Goal: Task Accomplishment & Management: Manage account settings

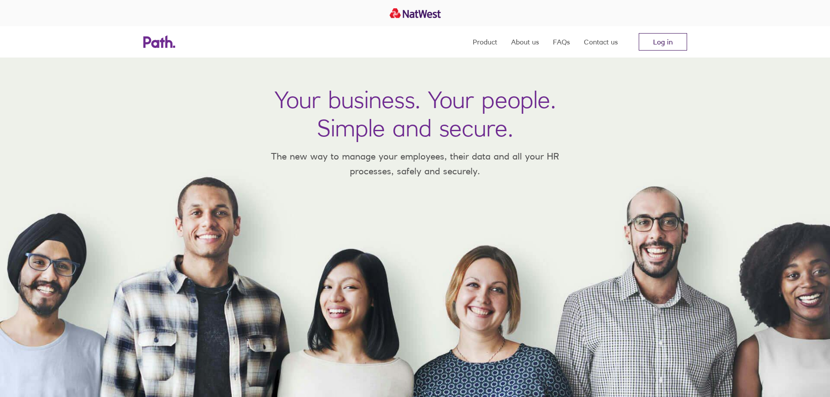
click at [667, 36] on link "Log in" at bounding box center [663, 41] width 48 height 17
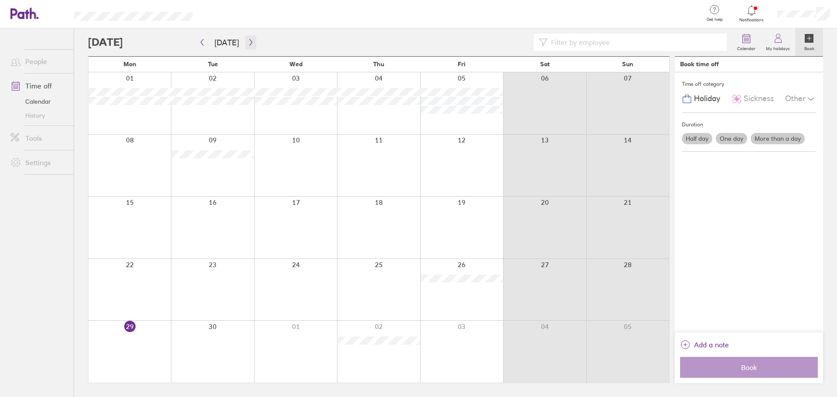
click at [248, 41] on icon "button" at bounding box center [251, 42] width 7 height 7
click at [203, 44] on icon "button" at bounding box center [202, 42] width 7 height 7
click at [248, 45] on icon "button" at bounding box center [251, 42] width 7 height 7
click at [248, 41] on icon "button" at bounding box center [251, 42] width 7 height 7
click at [248, 42] on icon "button" at bounding box center [251, 42] width 7 height 7
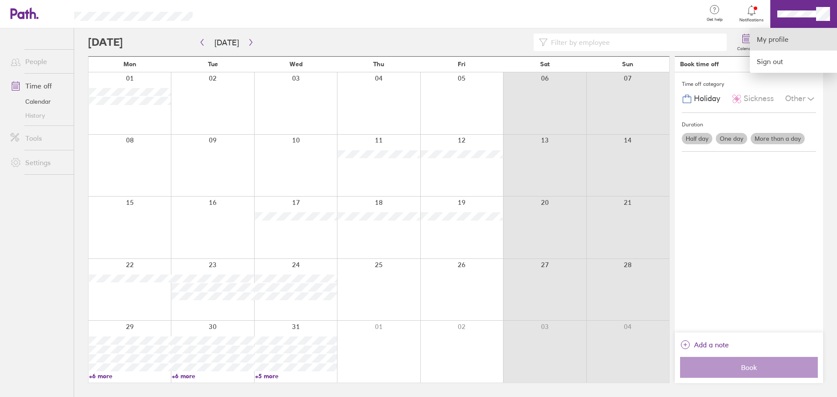
click at [797, 35] on link "My profile" at bounding box center [793, 39] width 87 height 22
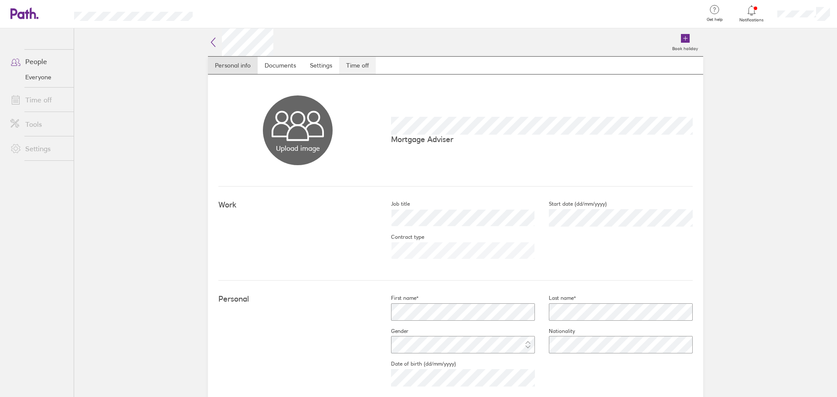
click at [348, 61] on link "Time off" at bounding box center [357, 65] width 37 height 17
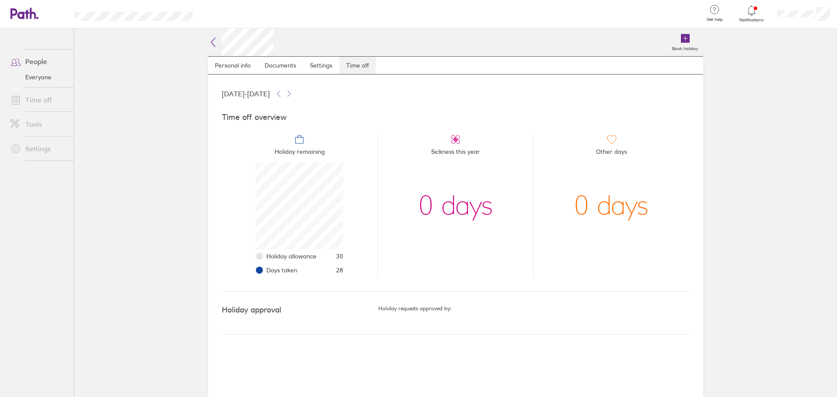
scroll to position [87, 87]
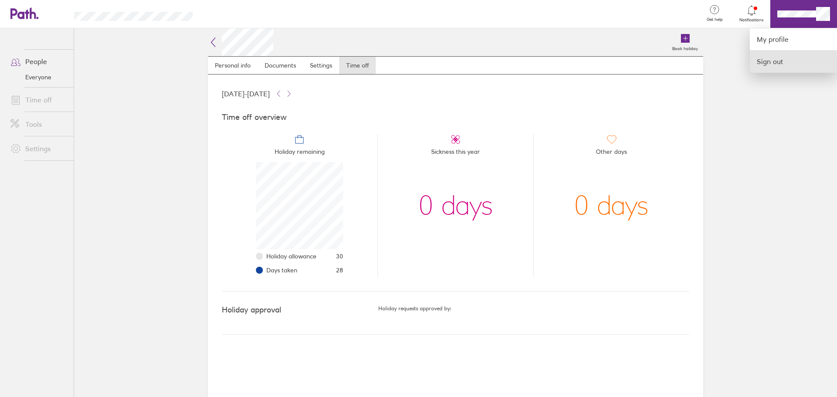
click at [774, 62] on link "Sign out" at bounding box center [793, 62] width 87 height 22
